Goal: Transaction & Acquisition: Subscribe to service/newsletter

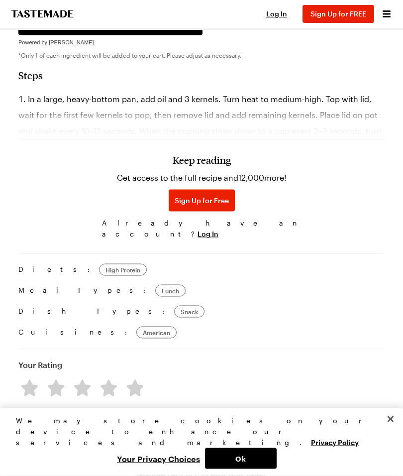
scroll to position [921, 0]
click at [222, 205] on span "Sign Up for Free" at bounding box center [202, 200] width 54 height 10
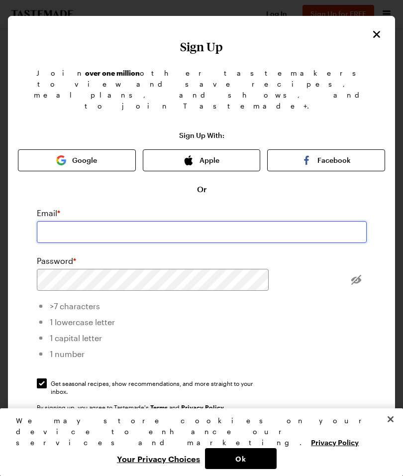
click at [232, 221] on input "email" at bounding box center [202, 232] width 330 height 22
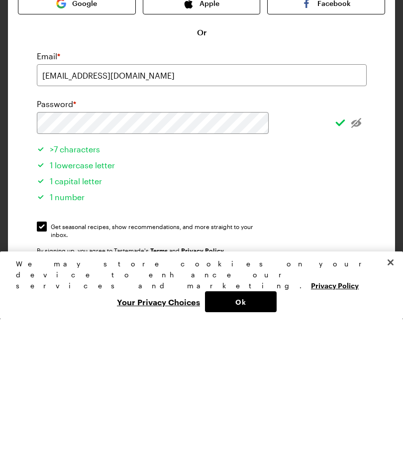
click at [285, 426] on button "Sign Up" at bounding box center [202, 437] width 330 height 22
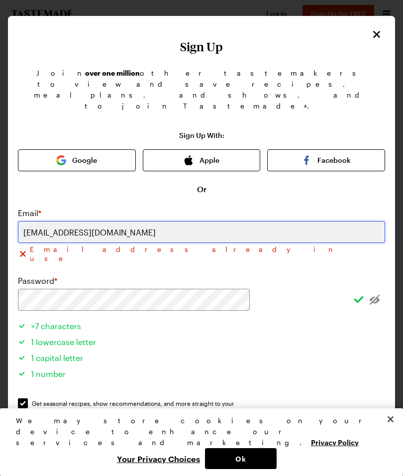
click at [242, 221] on input "[EMAIL_ADDRESS][DOMAIN_NAME]" at bounding box center [202, 232] width 368 height 22
click at [129, 221] on input "[EMAIL_ADDRESS][DOMAIN_NAME]" at bounding box center [202, 232] width 368 height 22
click at [139, 221] on input "[EMAIL_ADDRESS][DOMAIN_NAME]" at bounding box center [202, 232] width 368 height 22
click at [102, 221] on input "[EMAIL_ADDRESS][DOMAIN_NAME]" at bounding box center [202, 232] width 368 height 22
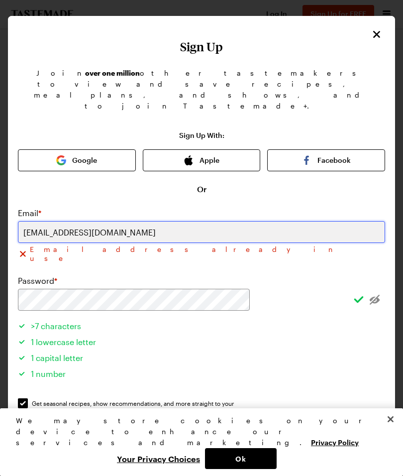
click at [126, 221] on input "[EMAIL_ADDRESS][DOMAIN_NAME]" at bounding box center [202, 232] width 368 height 22
click at [121, 221] on input "[EMAIL_ADDRESS][DOMAIN_NAME]" at bounding box center [202, 232] width 368 height 22
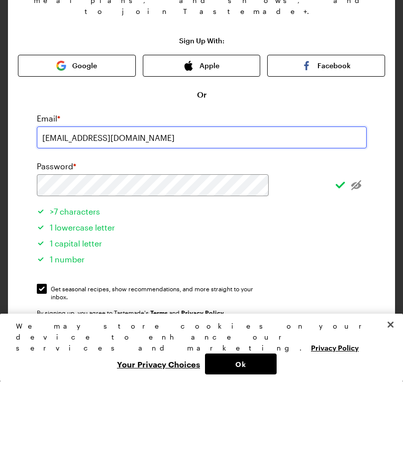
type input "[EMAIL_ADDRESS][DOMAIN_NAME]"
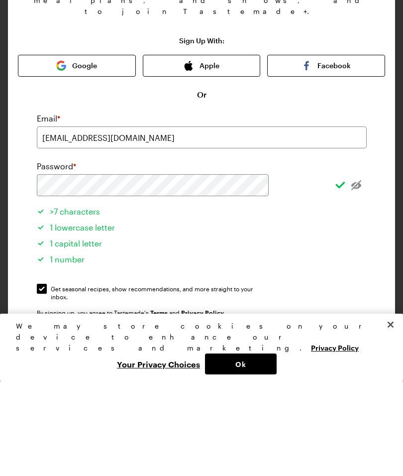
click at [264, 426] on button "Sign Up" at bounding box center [202, 437] width 330 height 22
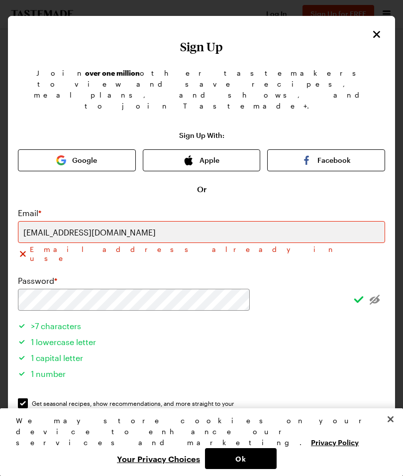
click at [110, 149] on button "Google" at bounding box center [77, 160] width 118 height 22
